Goal: Communication & Community: Answer question/provide support

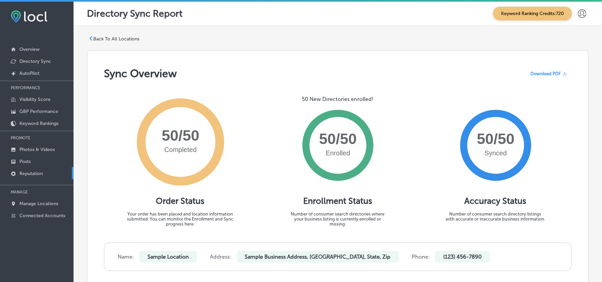
click at [32, 172] on p "Reputation" at bounding box center [30, 174] width 23 height 6
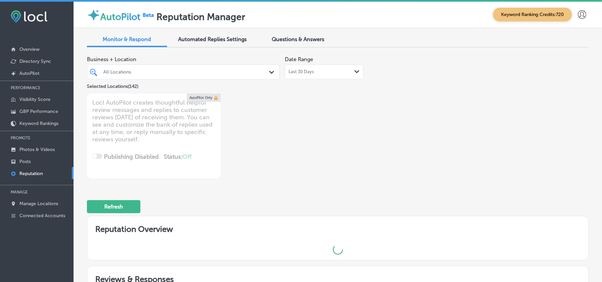
click at [266, 71] on div "All Locations Path Created with Sketch." at bounding box center [183, 72] width 192 height 10
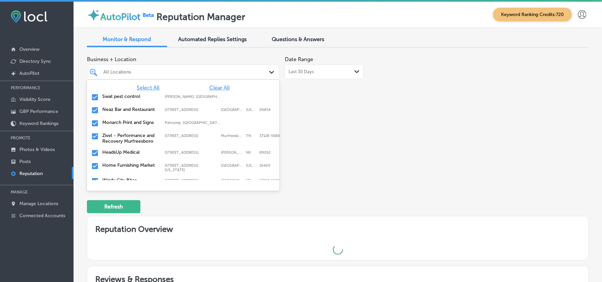
click at [220, 87] on span "Clear All" at bounding box center [219, 88] width 20 height 6
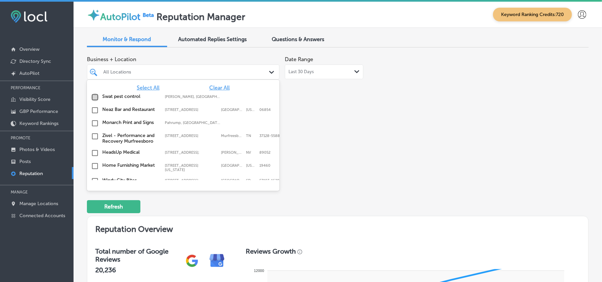
click at [96, 96] on input "checkbox" at bounding box center [95, 97] width 8 height 8
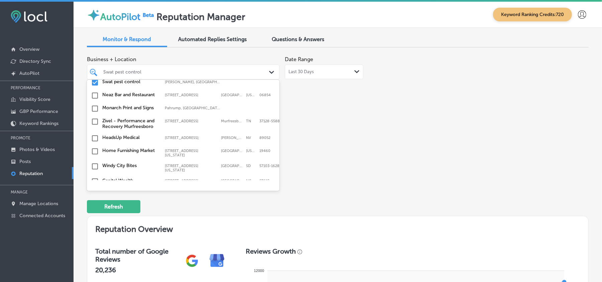
click at [93, 92] on input "checkbox" at bounding box center [95, 96] width 8 height 8
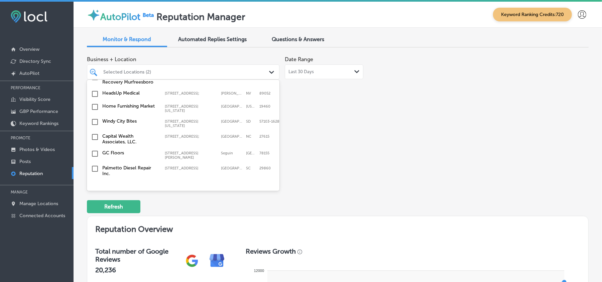
scroll to position [74, 0]
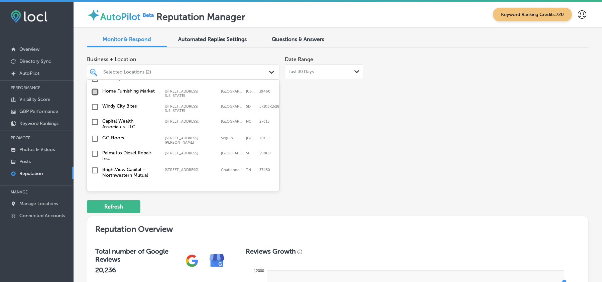
click at [96, 94] on input "checkbox" at bounding box center [95, 92] width 8 height 8
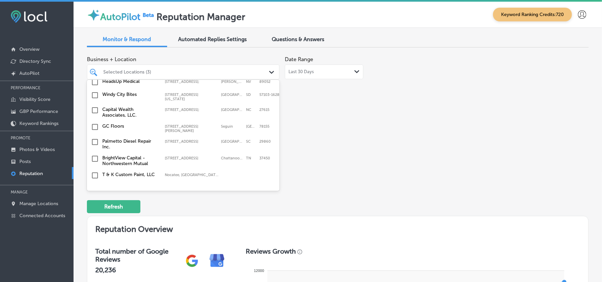
scroll to position [89, 0]
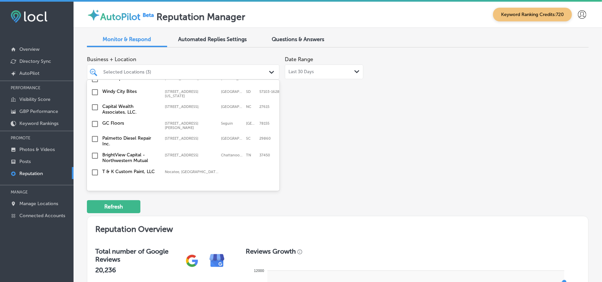
click at [94, 94] on input "checkbox" at bounding box center [95, 92] width 8 height 8
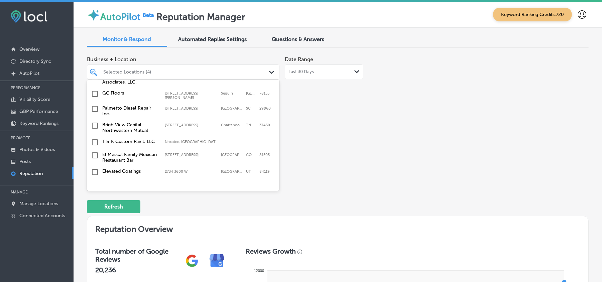
scroll to position [148, 0]
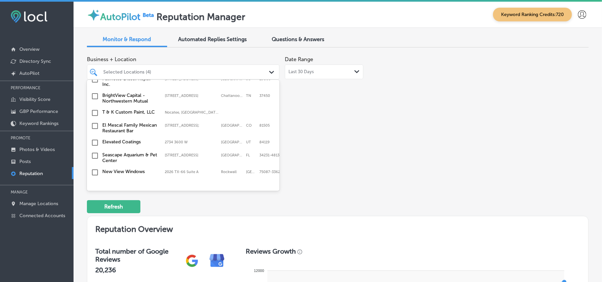
click at [95, 96] on input "checkbox" at bounding box center [95, 96] width 8 height 8
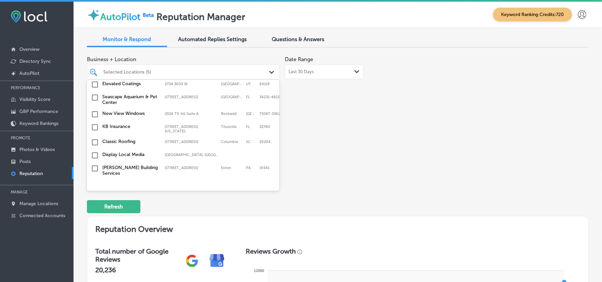
scroll to position [223, 0]
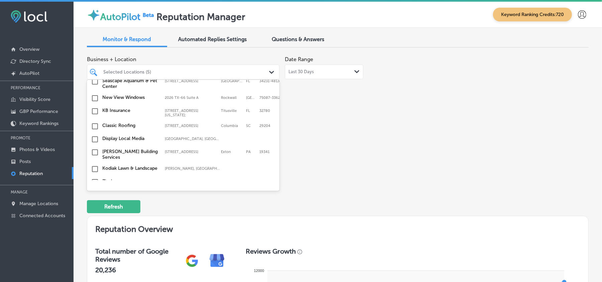
click at [95, 108] on input "checkbox" at bounding box center [95, 111] width 8 height 8
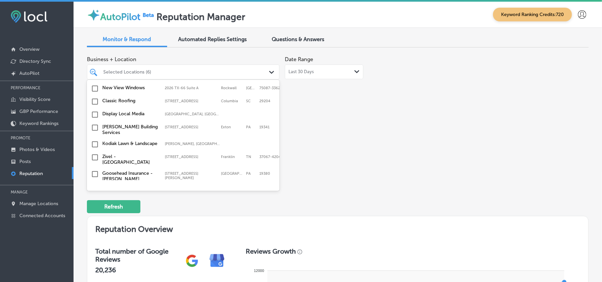
scroll to position [253, 0]
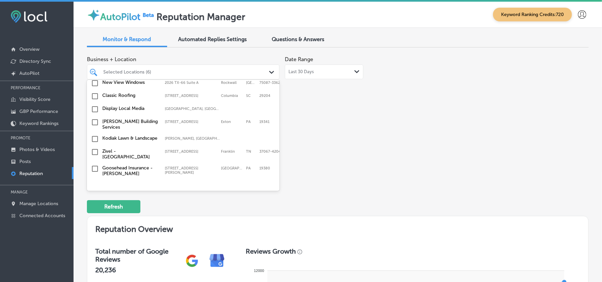
click at [95, 110] on input "checkbox" at bounding box center [95, 109] width 8 height 8
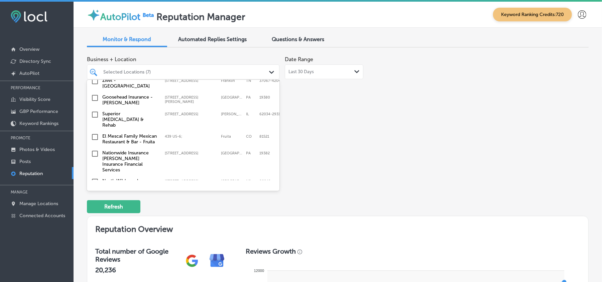
scroll to position [327, 0]
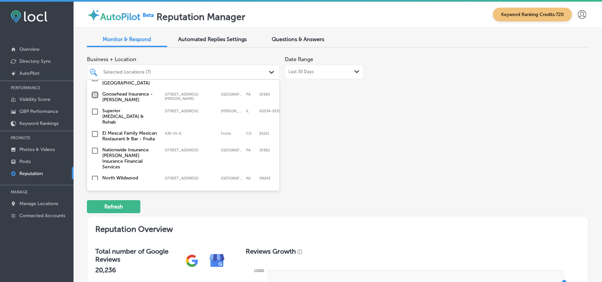
click at [95, 97] on input "checkbox" at bounding box center [95, 95] width 8 height 8
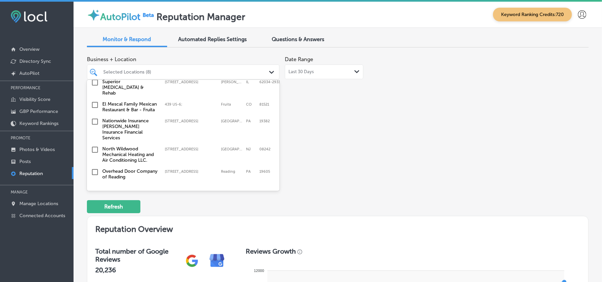
scroll to position [371, 0]
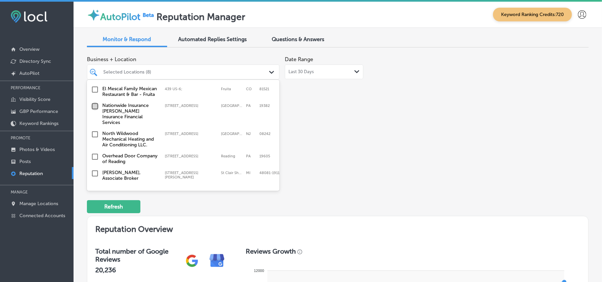
click at [94, 110] on input "checkbox" at bounding box center [95, 106] width 8 height 8
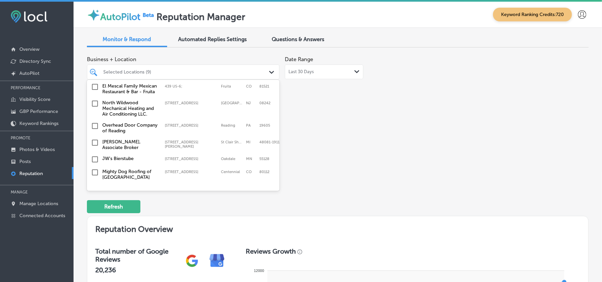
scroll to position [386, 0]
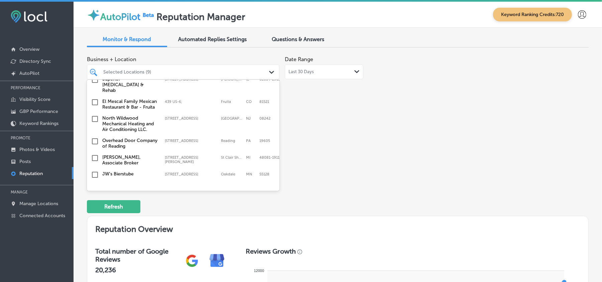
click at [95, 117] on input "checkbox" at bounding box center [95, 119] width 8 height 8
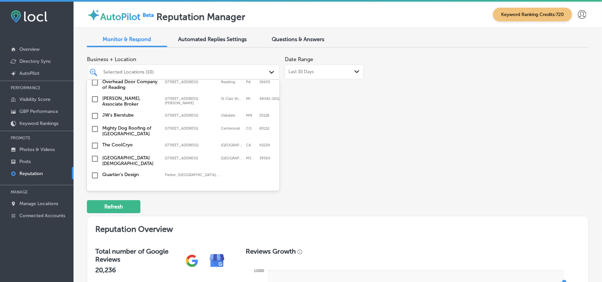
scroll to position [446, 0]
click at [94, 116] on input "checkbox" at bounding box center [95, 116] width 8 height 8
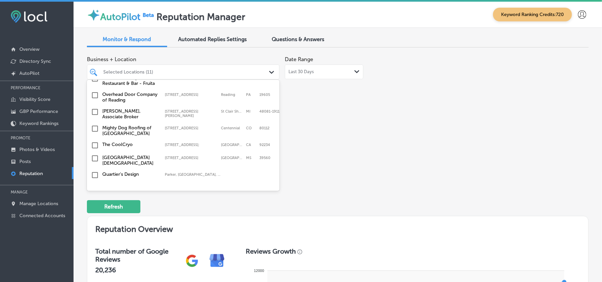
click at [94, 127] on input "checkbox" at bounding box center [95, 129] width 8 height 8
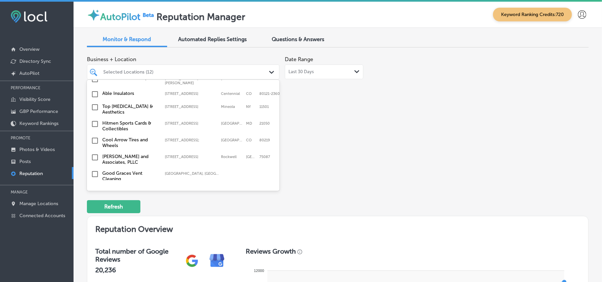
scroll to position [609, 0]
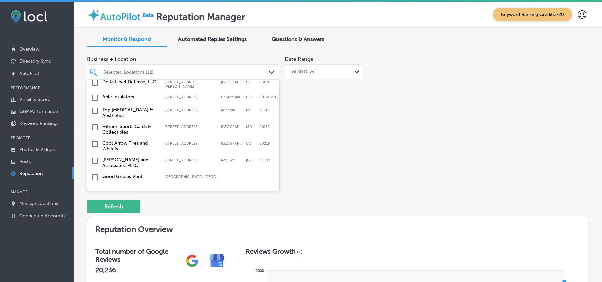
click at [92, 95] on input "checkbox" at bounding box center [95, 98] width 8 height 8
click at [94, 108] on input "checkbox" at bounding box center [95, 111] width 8 height 8
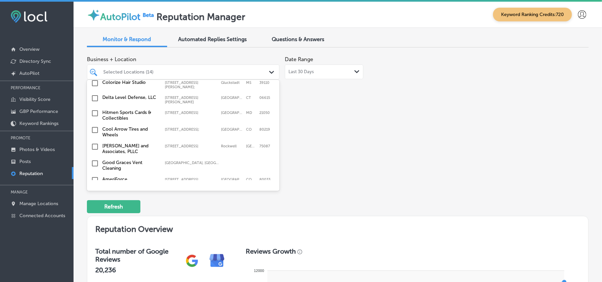
scroll to position [654, 0]
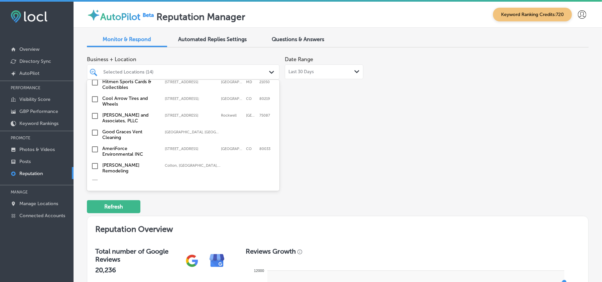
click at [95, 114] on input "checkbox" at bounding box center [95, 116] width 8 height 8
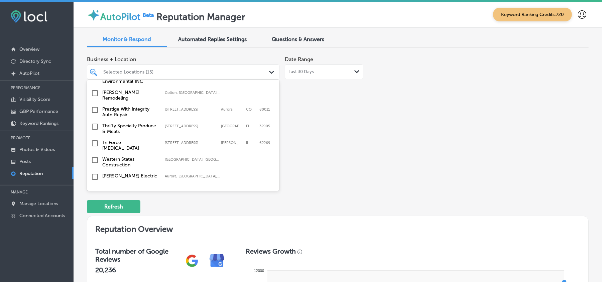
scroll to position [728, 0]
click at [94, 122] on input "checkbox" at bounding box center [95, 126] width 8 height 8
click at [95, 138] on input "checkbox" at bounding box center [95, 142] width 8 height 8
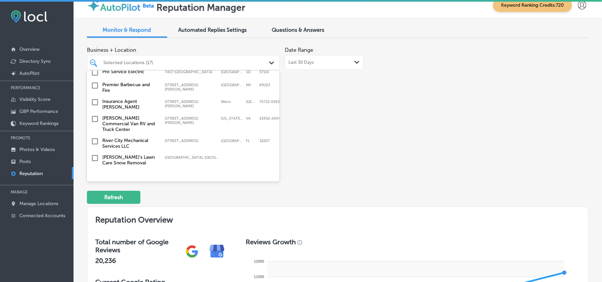
scroll to position [0, 0]
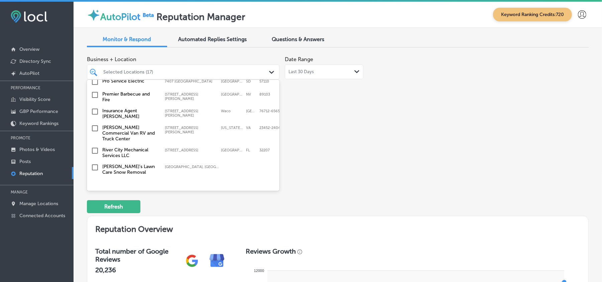
click at [94, 163] on input "checkbox" at bounding box center [95, 167] width 8 height 8
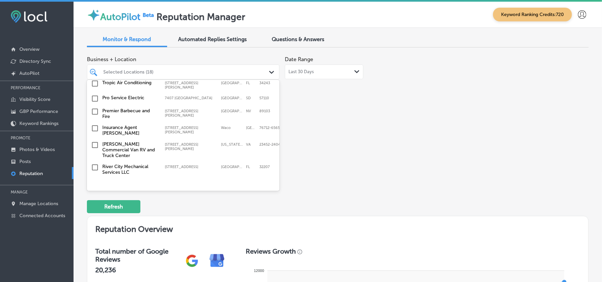
scroll to position [2098, 0]
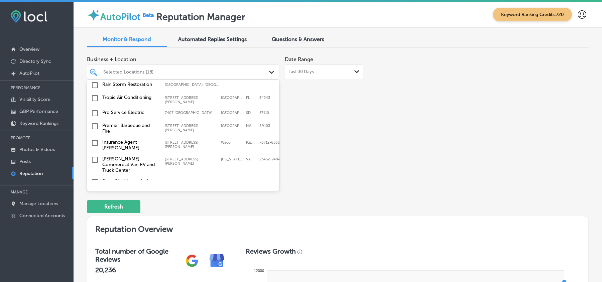
click at [95, 178] on input "checkbox" at bounding box center [95, 182] width 8 height 8
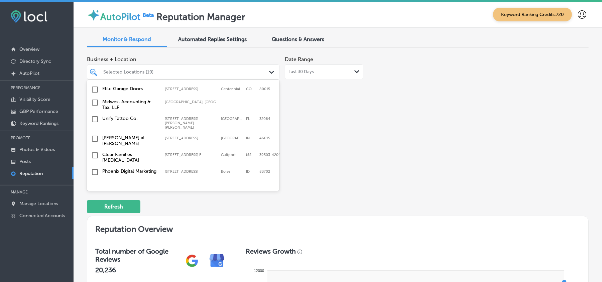
scroll to position [1994, 0]
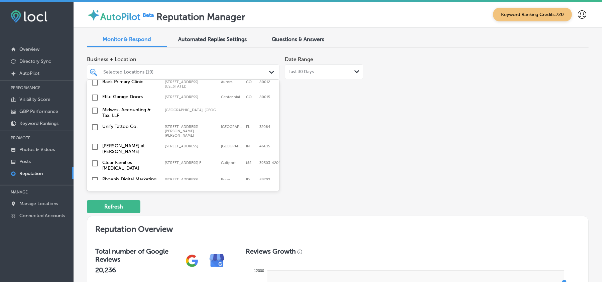
click at [94, 189] on input "checkbox" at bounding box center [95, 193] width 8 height 8
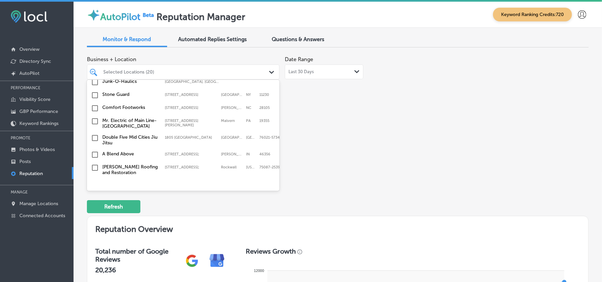
scroll to position [1904, 0]
click at [96, 196] on input "checkbox" at bounding box center [95, 200] width 8 height 8
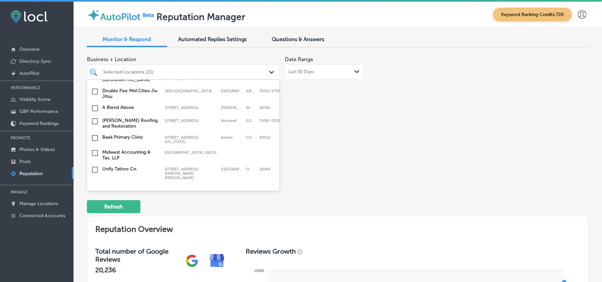
scroll to position [1934, 0]
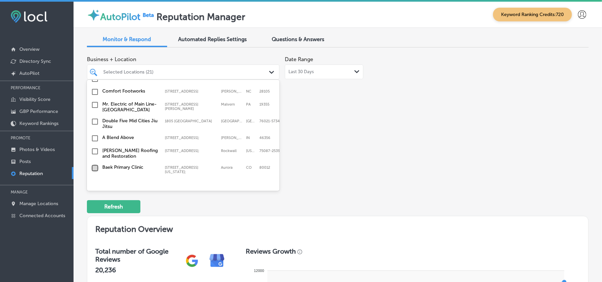
click at [95, 164] on input "checkbox" at bounding box center [95, 168] width 8 height 8
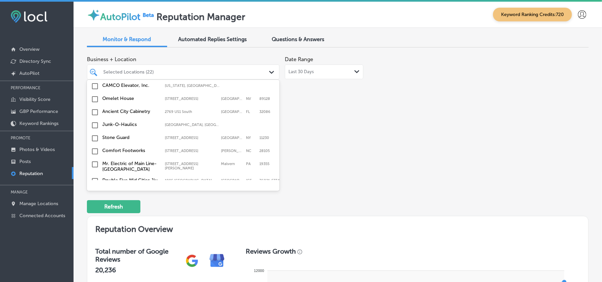
scroll to position [1875, 0]
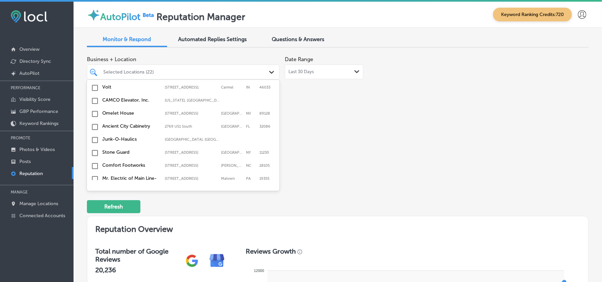
click at [94, 192] on input "checkbox" at bounding box center [95, 196] width 8 height 8
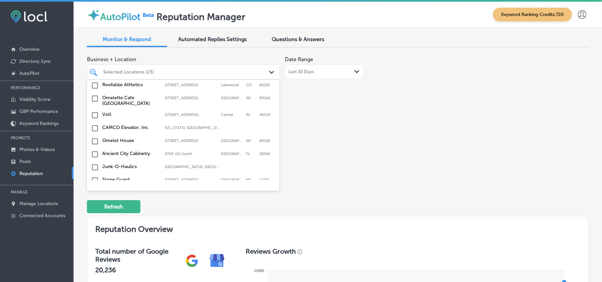
scroll to position [1860, 0]
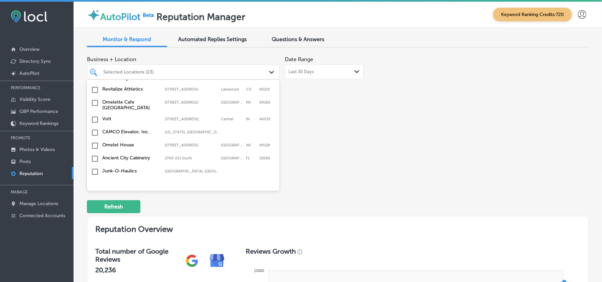
click at [92, 194] on input "checkbox" at bounding box center [95, 198] width 8 height 8
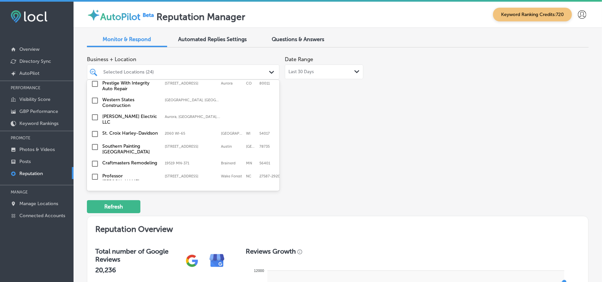
scroll to position [891, 0]
click at [93, 129] on input "checkbox" at bounding box center [95, 133] width 8 height 8
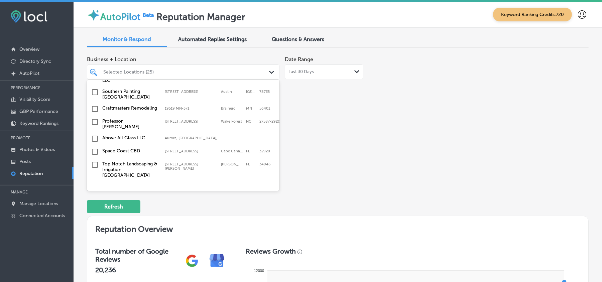
scroll to position [951, 0]
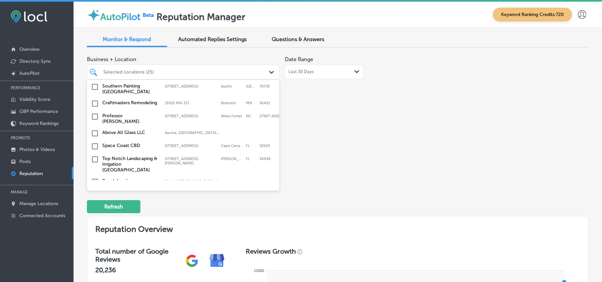
click at [95, 100] on input "checkbox" at bounding box center [95, 104] width 8 height 8
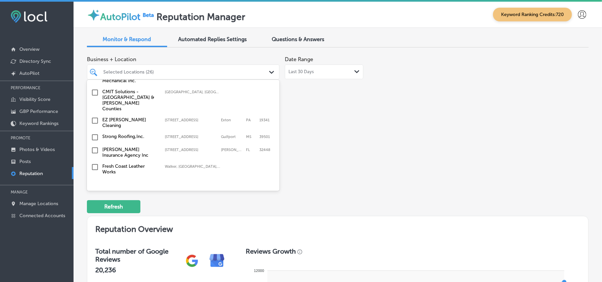
scroll to position [1100, 0]
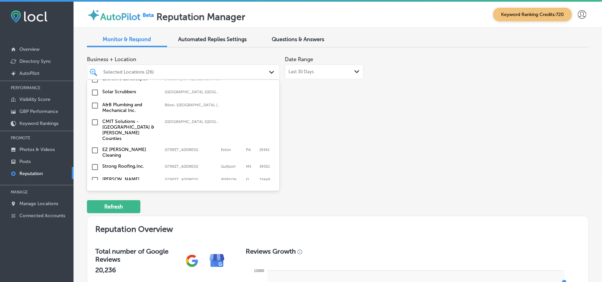
click at [93, 146] on input "checkbox" at bounding box center [95, 150] width 8 height 8
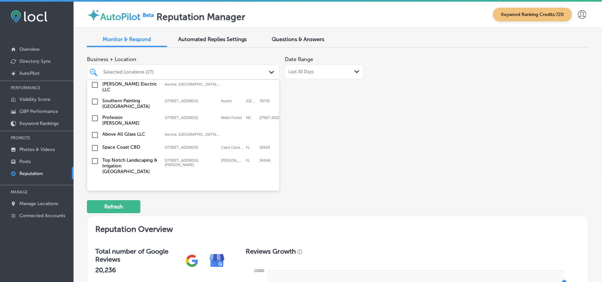
scroll to position [980, 0]
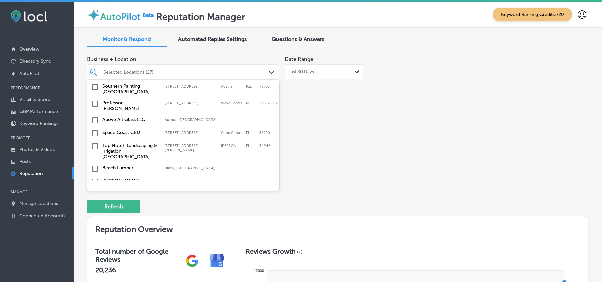
click at [95, 100] on input "checkbox" at bounding box center [95, 104] width 8 height 8
click at [93, 129] on input "checkbox" at bounding box center [95, 133] width 8 height 8
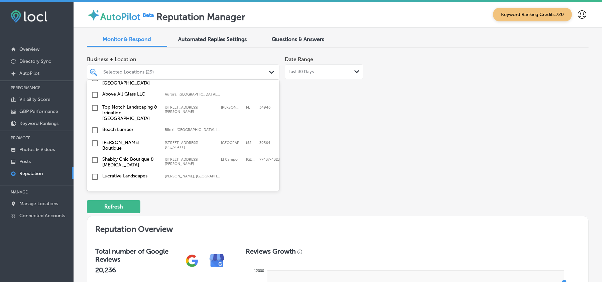
scroll to position [1025, 0]
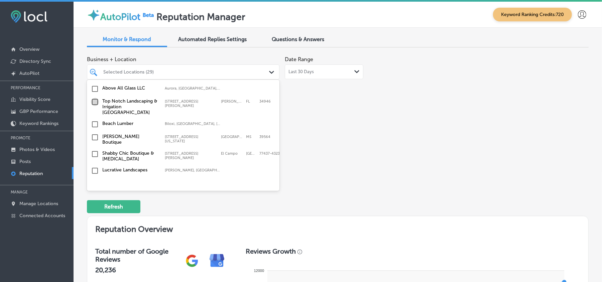
click at [94, 98] on input "checkbox" at bounding box center [95, 102] width 8 height 8
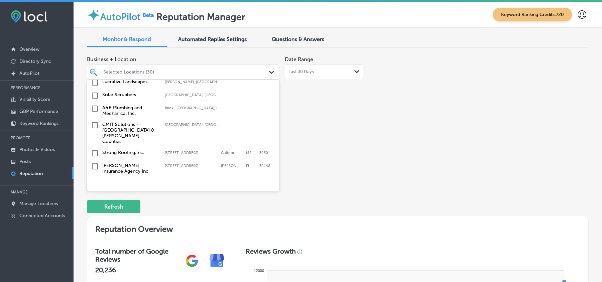
scroll to position [1100, 0]
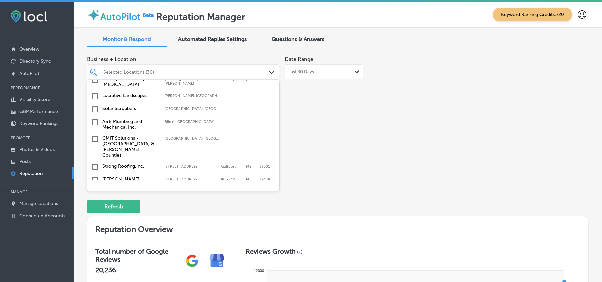
click at [93, 118] on input "checkbox" at bounding box center [95, 122] width 8 height 8
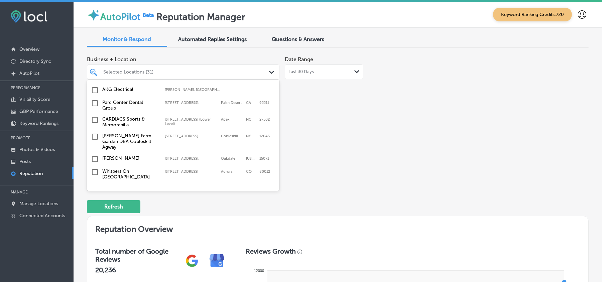
scroll to position [1649, 0]
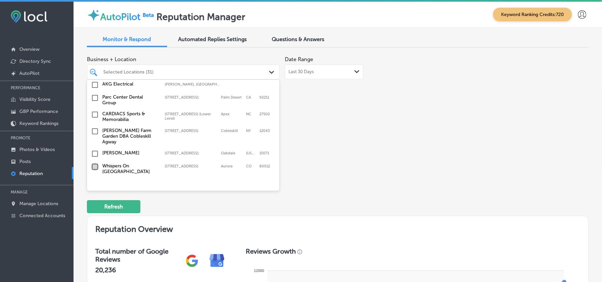
click at [94, 163] on input "checkbox" at bounding box center [95, 167] width 8 height 8
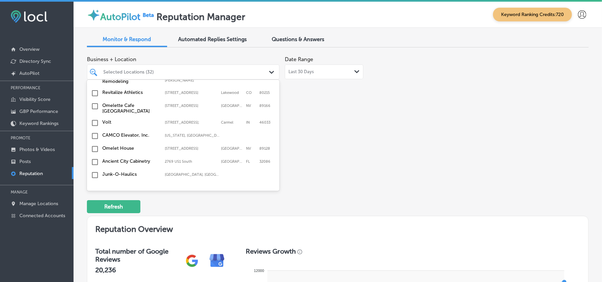
scroll to position [1860, 0]
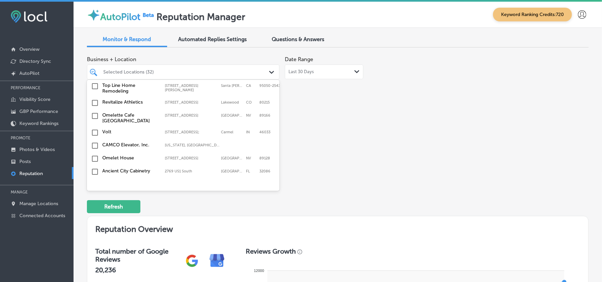
click at [94, 181] on input "checkbox" at bounding box center [95, 185] width 8 height 8
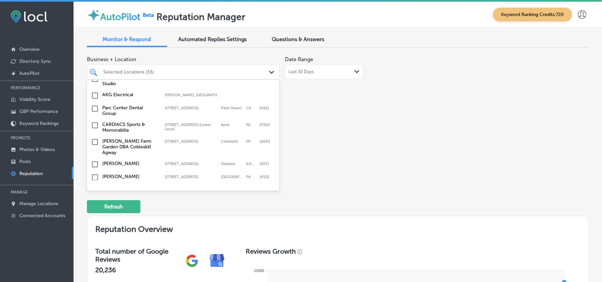
scroll to position [1667, 0]
click at [94, 175] on input "checkbox" at bounding box center [95, 179] width 8 height 8
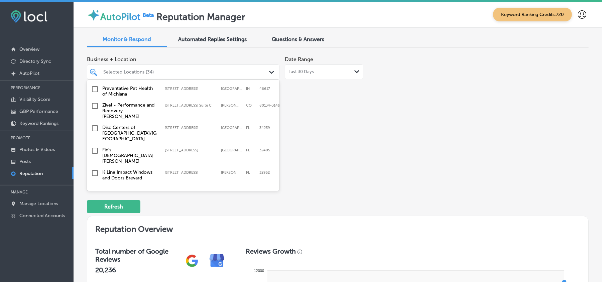
scroll to position [1310, 0]
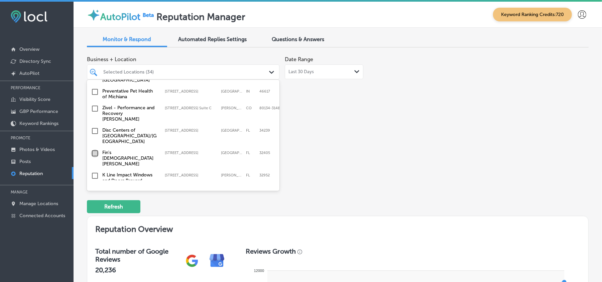
click at [93, 149] on input "checkbox" at bounding box center [95, 153] width 8 height 8
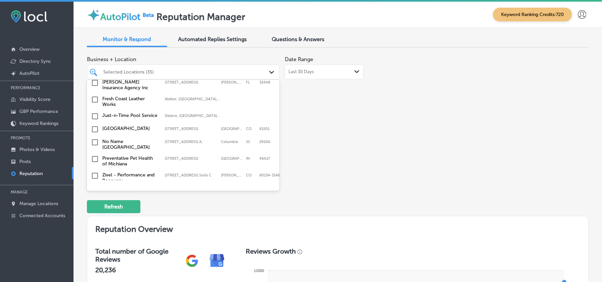
scroll to position [1251, 0]
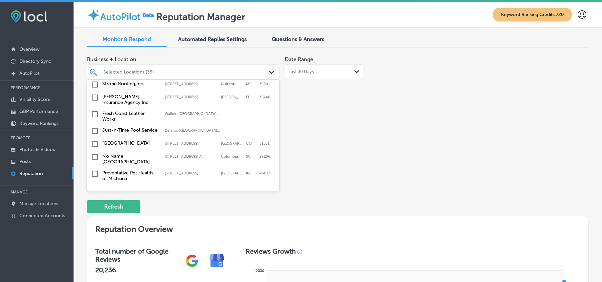
click at [93, 140] on input "checkbox" at bounding box center [95, 144] width 8 height 8
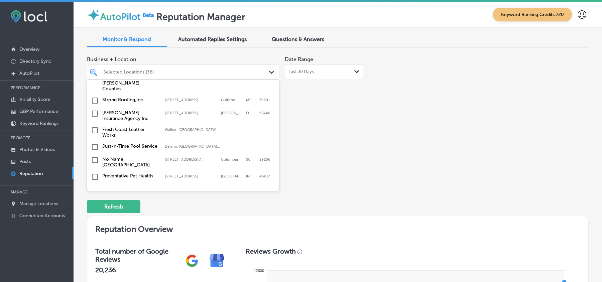
scroll to position [1263, 0]
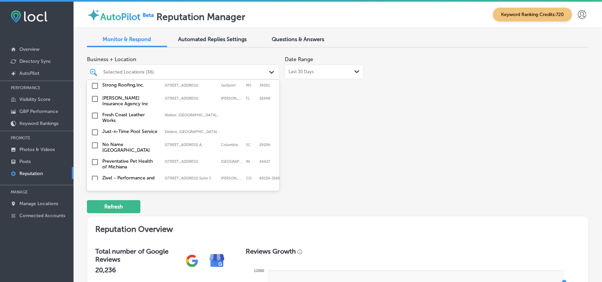
click at [94, 128] on input "checkbox" at bounding box center [95, 132] width 8 height 8
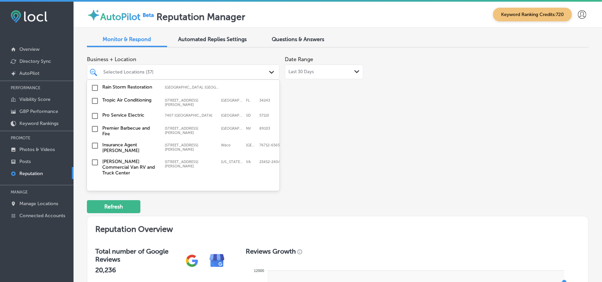
scroll to position [2113, 0]
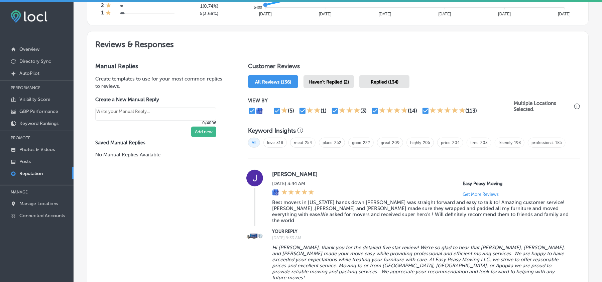
click at [318, 82] on span "Haven't Replied (2)" at bounding box center [329, 82] width 40 height 6
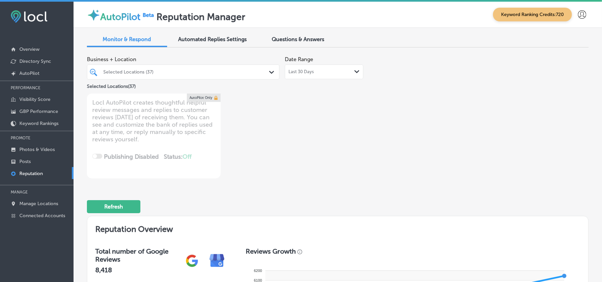
click at [317, 67] on div "Last 30 Days Path Created with Sketch." at bounding box center [324, 72] width 79 height 15
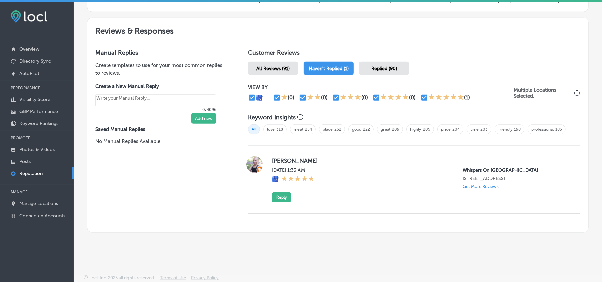
scroll to position [364, 0]
drag, startPoint x: 270, startPoint y: 152, endPoint x: 316, endPoint y: 152, distance: 45.1
click at [316, 157] on label "[PERSON_NAME]" at bounding box center [421, 160] width 298 height 7
copy label "[PERSON_NAME]"
click at [343, 198] on div "[PERSON_NAME][DATE] 1:33 AM Whispers On [GEOGRAPHIC_DATA] [STREET_ADDRESS] Get …" at bounding box center [421, 179] width 298 height 46
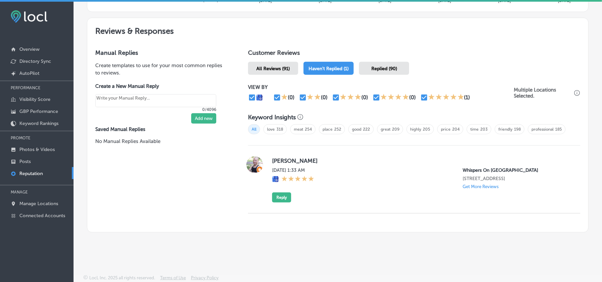
click at [384, 193] on div "[PERSON_NAME][DATE] 1:33 AM Whispers On [GEOGRAPHIC_DATA] [STREET_ADDRESS] Get …" at bounding box center [421, 179] width 298 height 46
click at [276, 197] on button "Reply" at bounding box center [281, 198] width 19 height 10
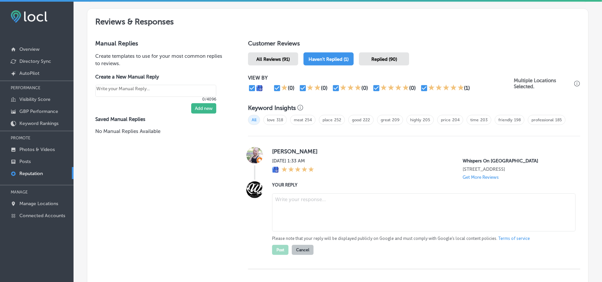
type textarea "x"
click at [328, 213] on textarea at bounding box center [424, 213] width 304 height 38
paste textarea "Hi [PERSON_NAME], thank you for the 5-star rating! We’re so glad you enjoyed yo…"
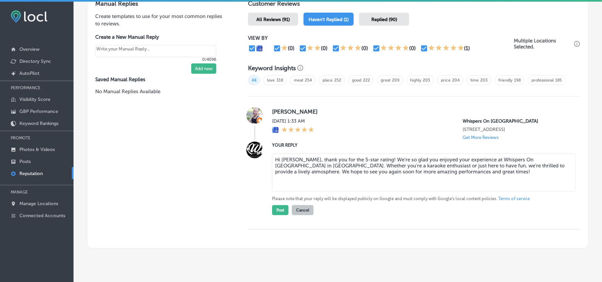
scroll to position [409, 0]
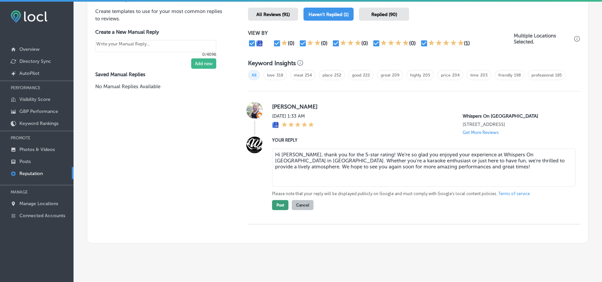
type textarea "Hi [PERSON_NAME], thank you for the 5-star rating! We’re so glad you enjoyed yo…"
click at [276, 210] on button "Post" at bounding box center [280, 205] width 16 height 10
type textarea "x"
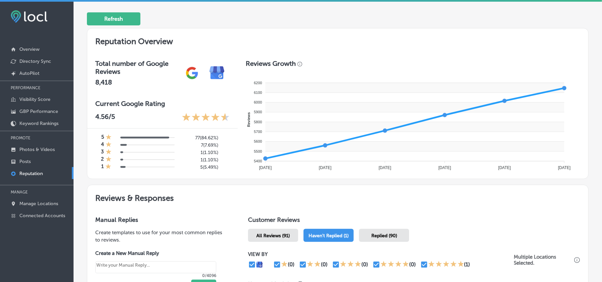
scroll to position [188, 0]
